Goal: Find specific page/section: Find specific page/section

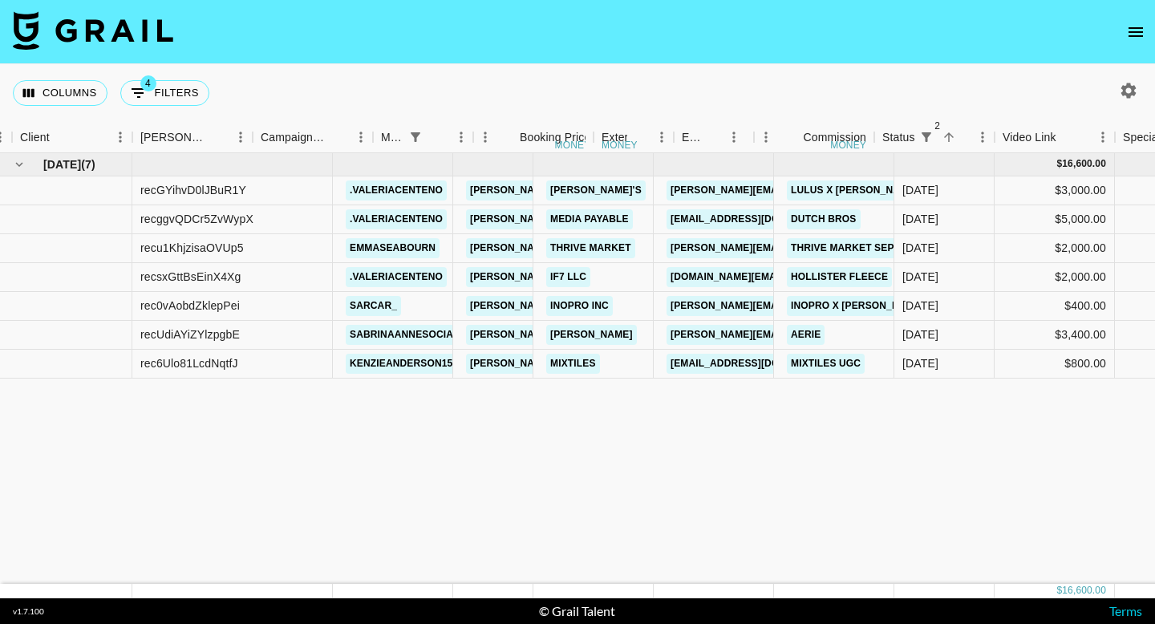
scroll to position [0, 521]
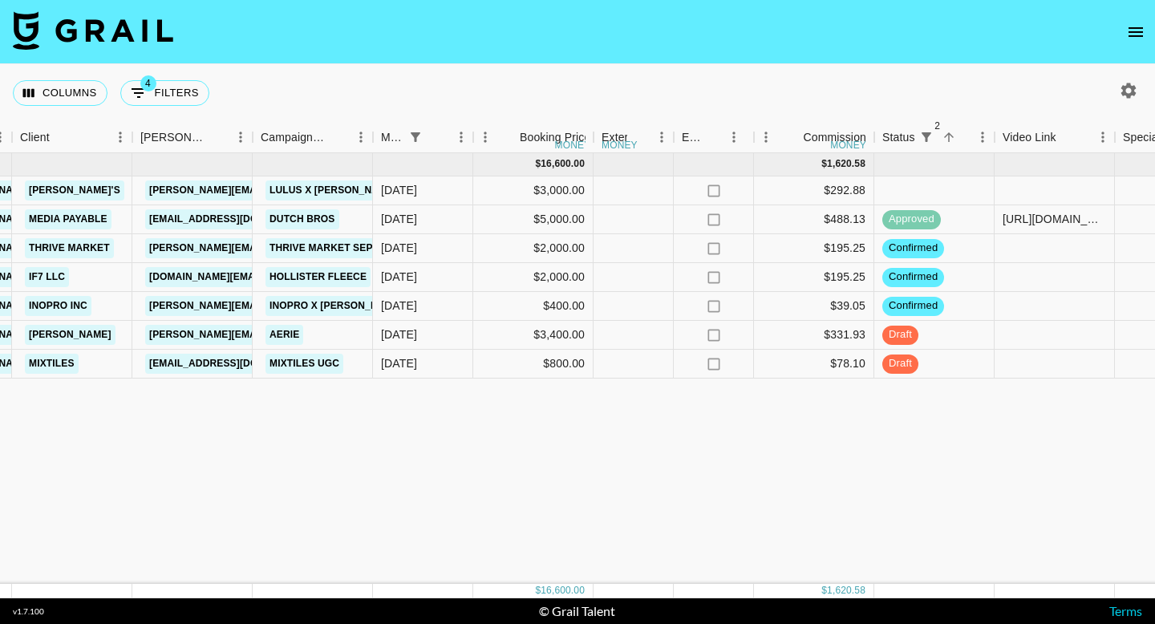
click at [1139, 30] on icon "open drawer" at bounding box center [1135, 31] width 19 height 19
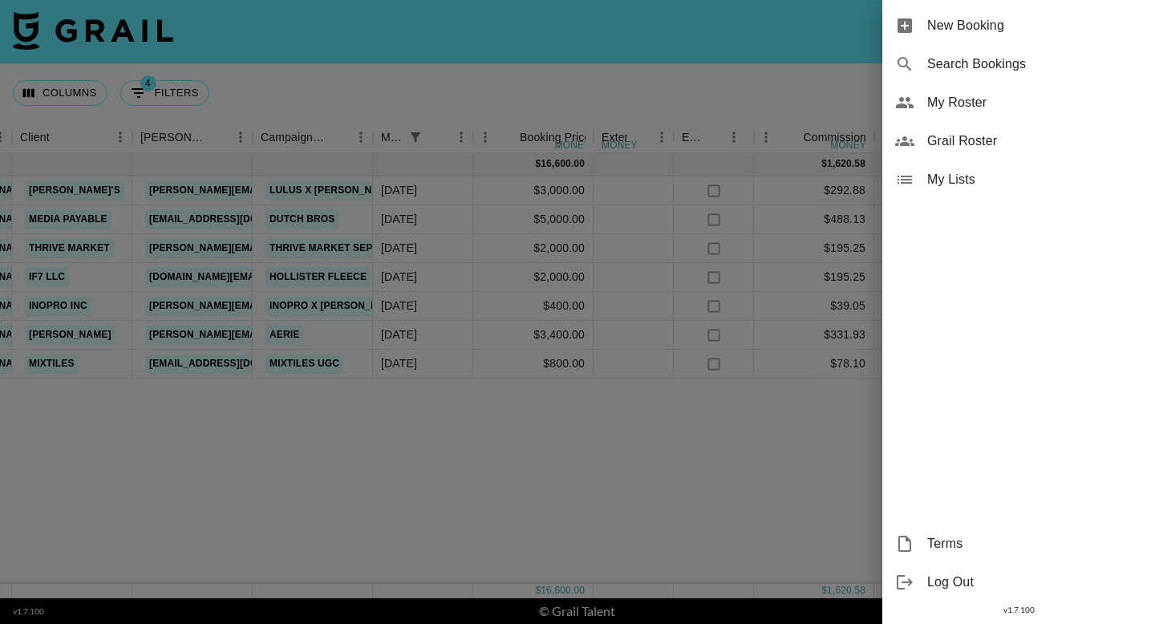
click at [963, 140] on span "Grail Roster" at bounding box center [1034, 141] width 215 height 19
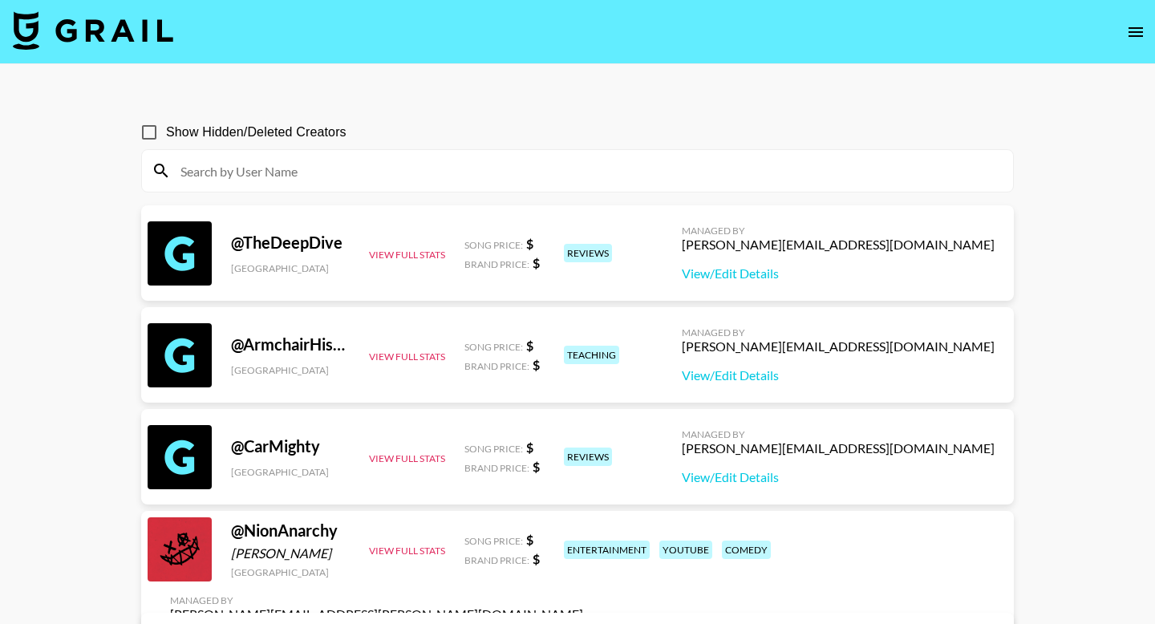
click at [326, 168] on input at bounding box center [587, 171] width 833 height 26
click at [542, 126] on div "Show Hidden/Deleted Creators" at bounding box center [577, 133] width 873 height 34
click at [263, 173] on input at bounding box center [587, 171] width 833 height 26
click at [464, 126] on div "Show Hidden/Deleted Creators" at bounding box center [577, 133] width 873 height 34
click at [104, 35] on img at bounding box center [93, 30] width 160 height 39
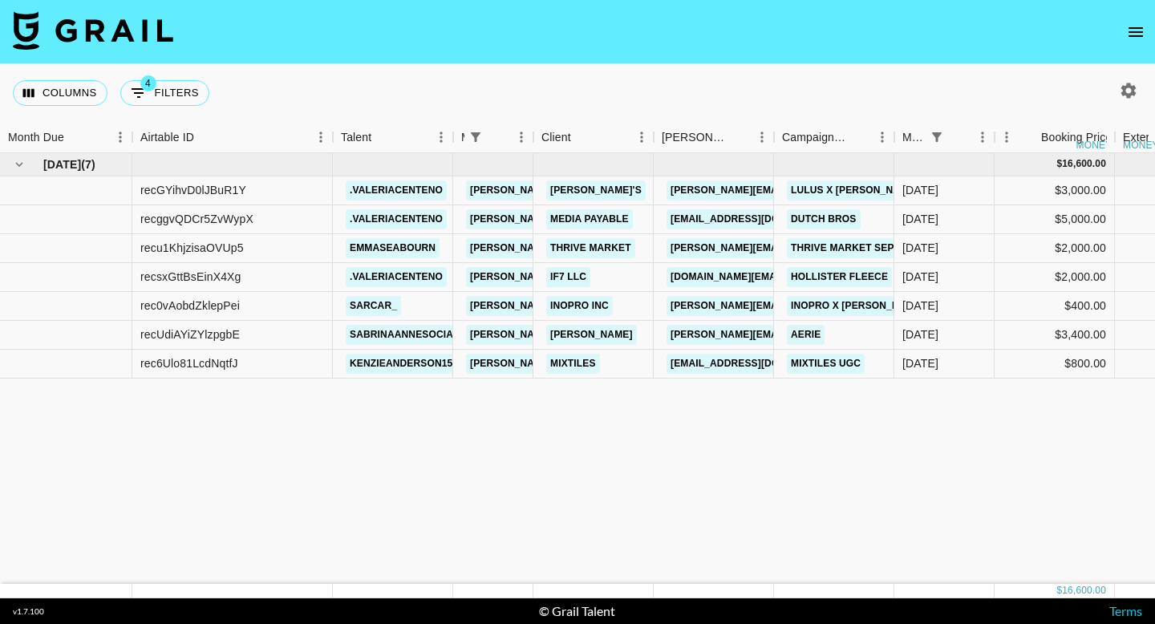
click at [87, 22] on img at bounding box center [93, 30] width 160 height 39
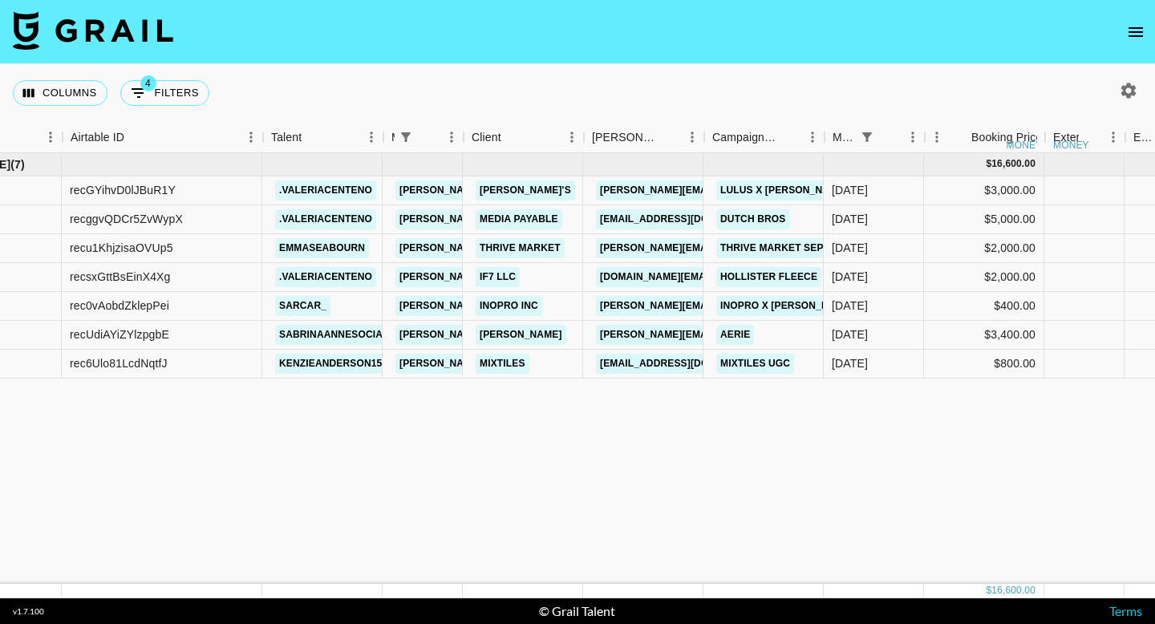
scroll to position [0, 71]
